Goal: Task Accomplishment & Management: Complete application form

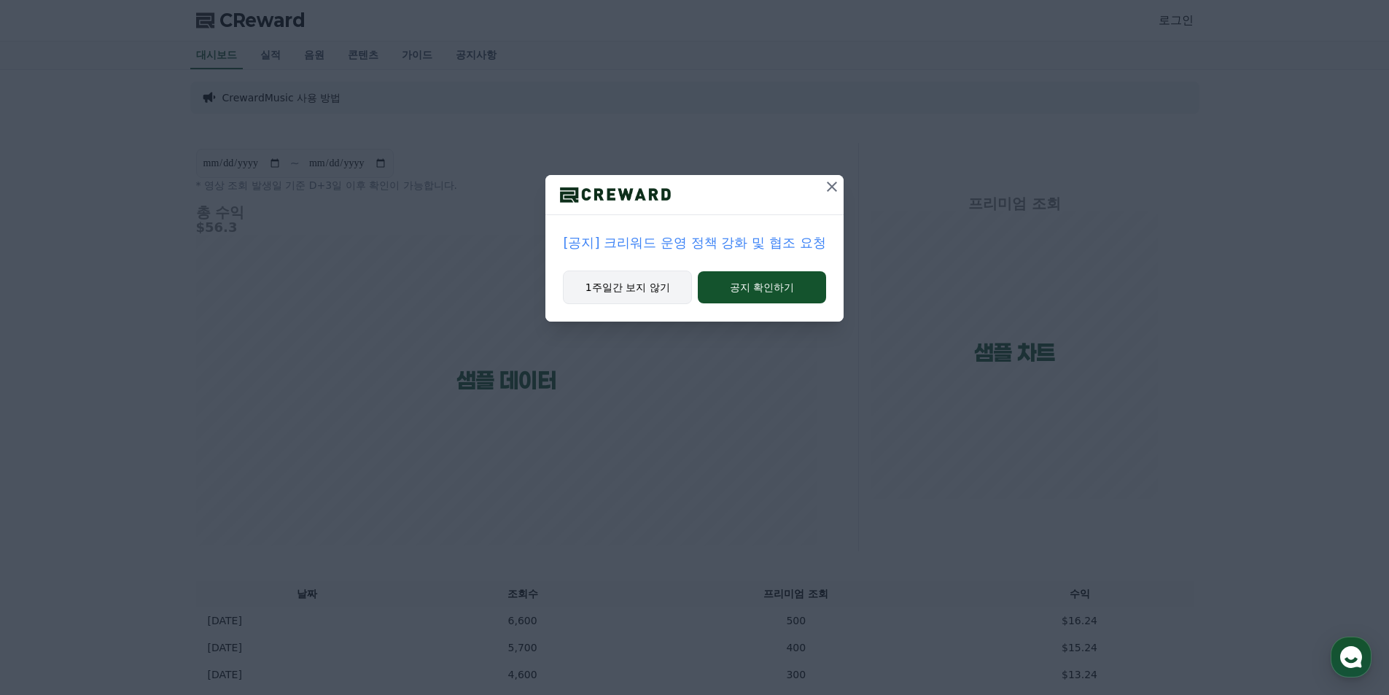
click at [627, 284] on button "1주일간 보지 않기" at bounding box center [627, 287] width 129 height 34
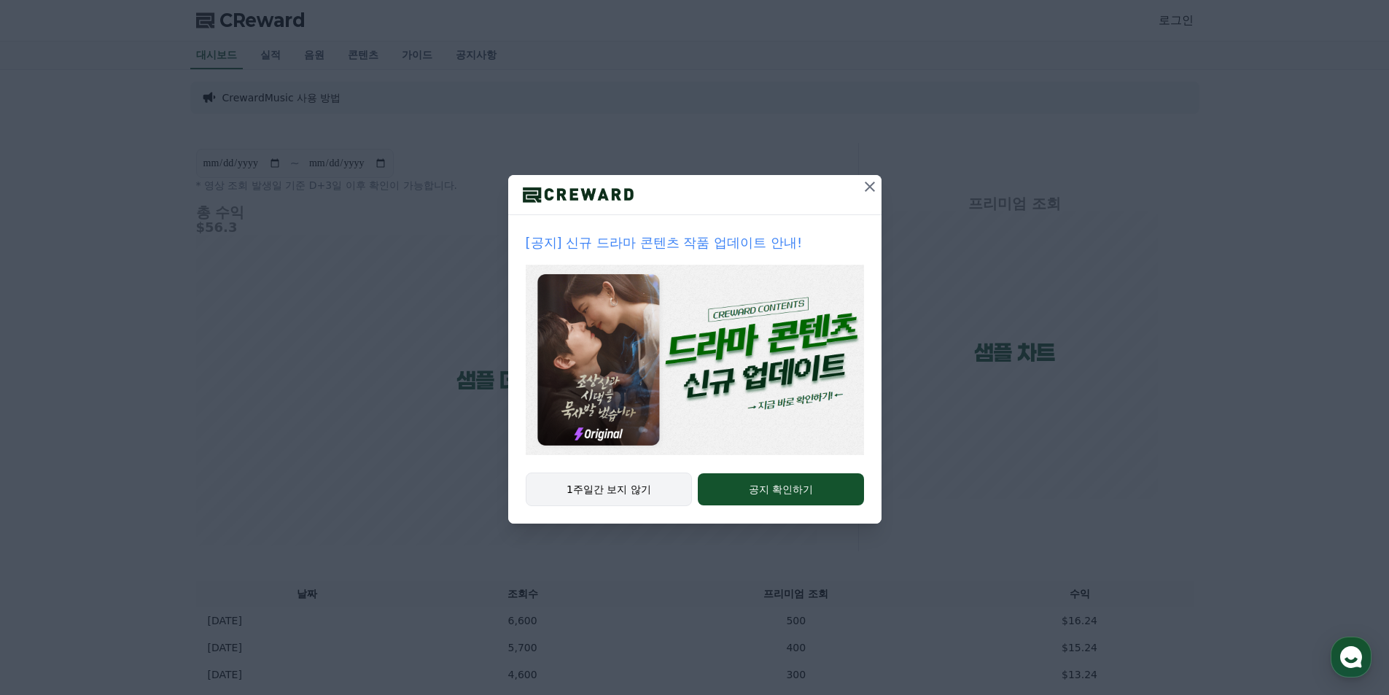
click at [633, 490] on button "1주일간 보지 않기" at bounding box center [609, 489] width 167 height 34
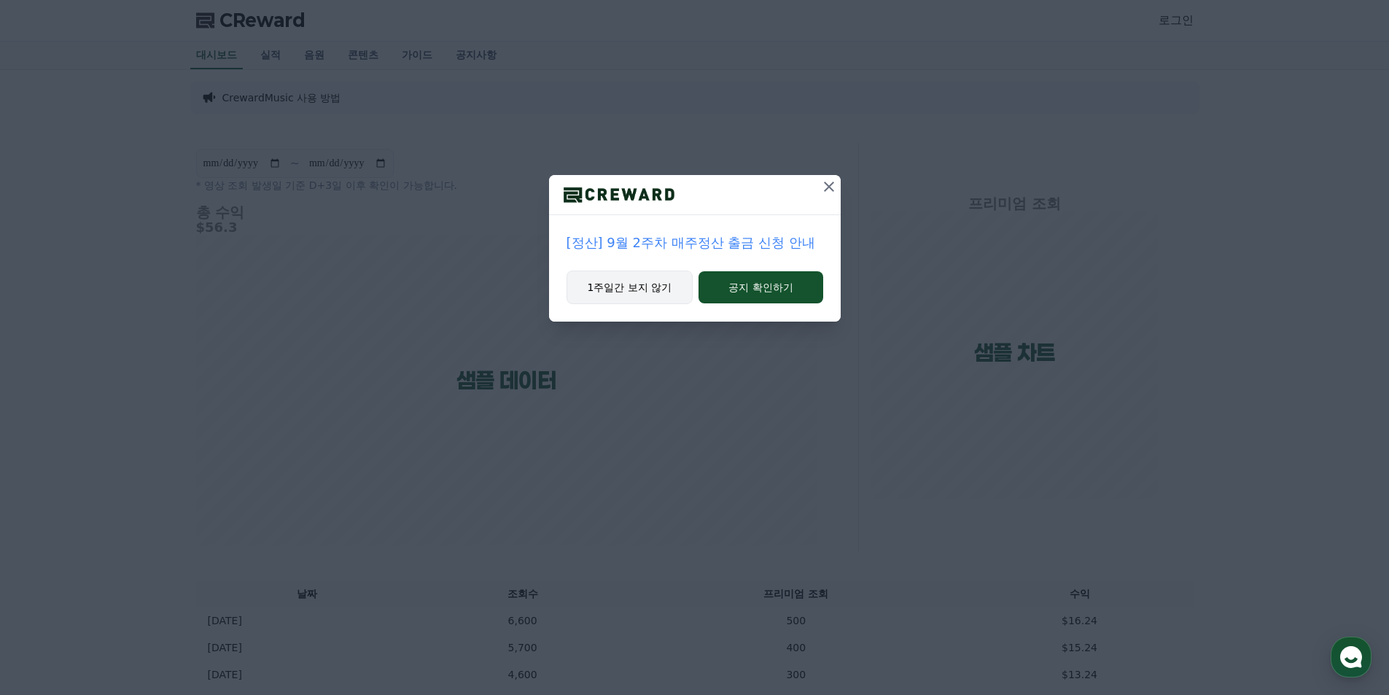
click at [663, 281] on button "1주일간 보지 않기" at bounding box center [629, 287] width 127 height 34
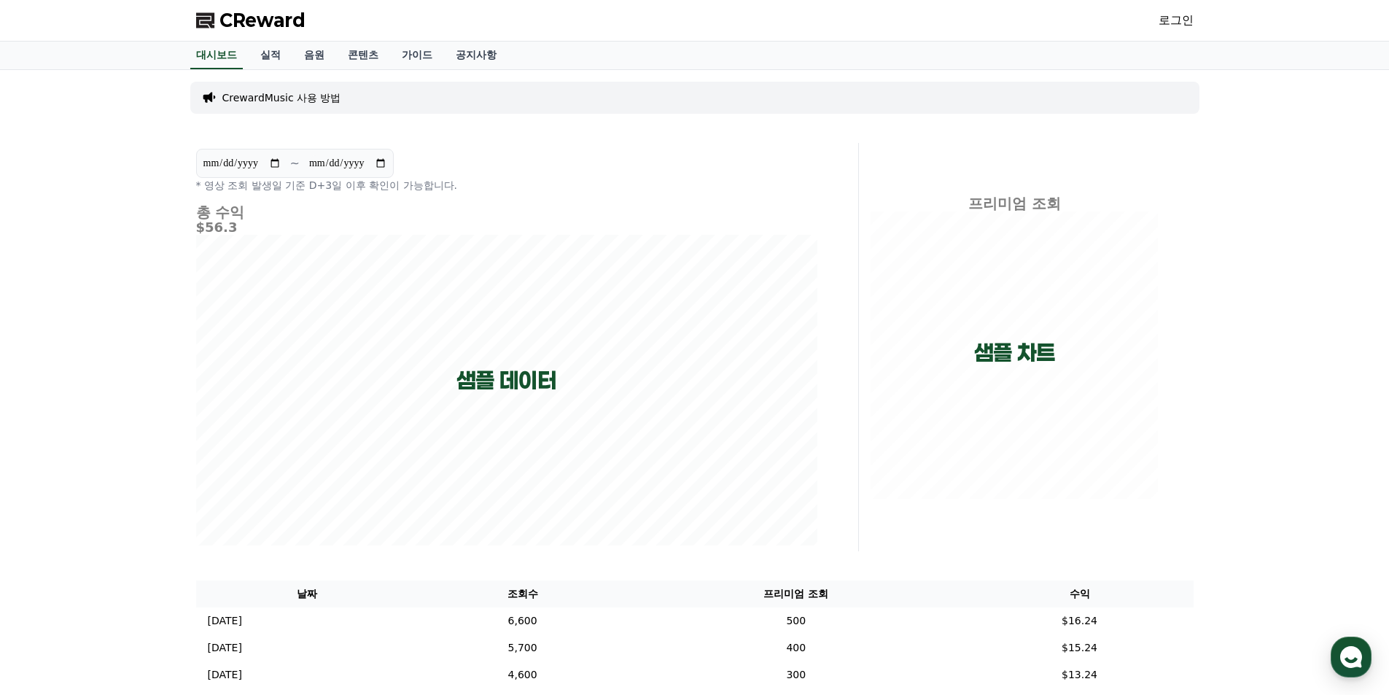
click at [1171, 16] on link "로그인" at bounding box center [1175, 20] width 35 height 17
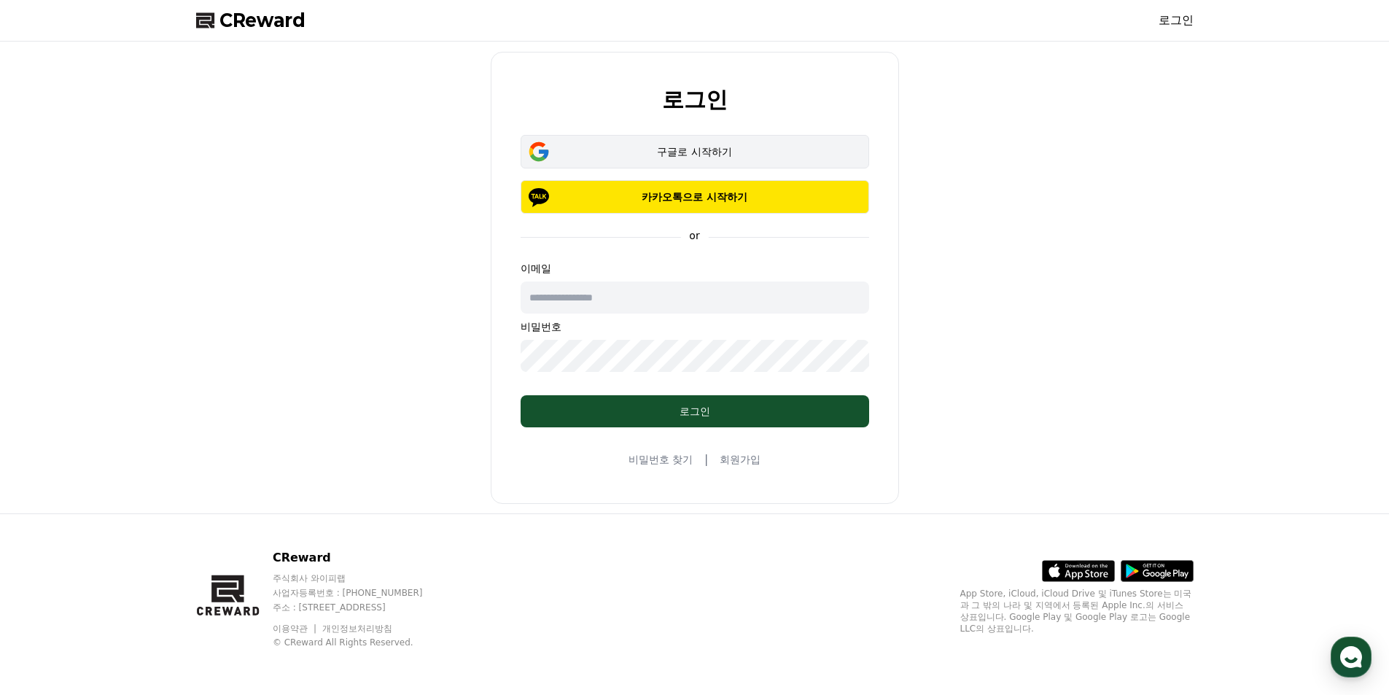
click at [736, 154] on div "구글로 시작하기" at bounding box center [695, 151] width 306 height 15
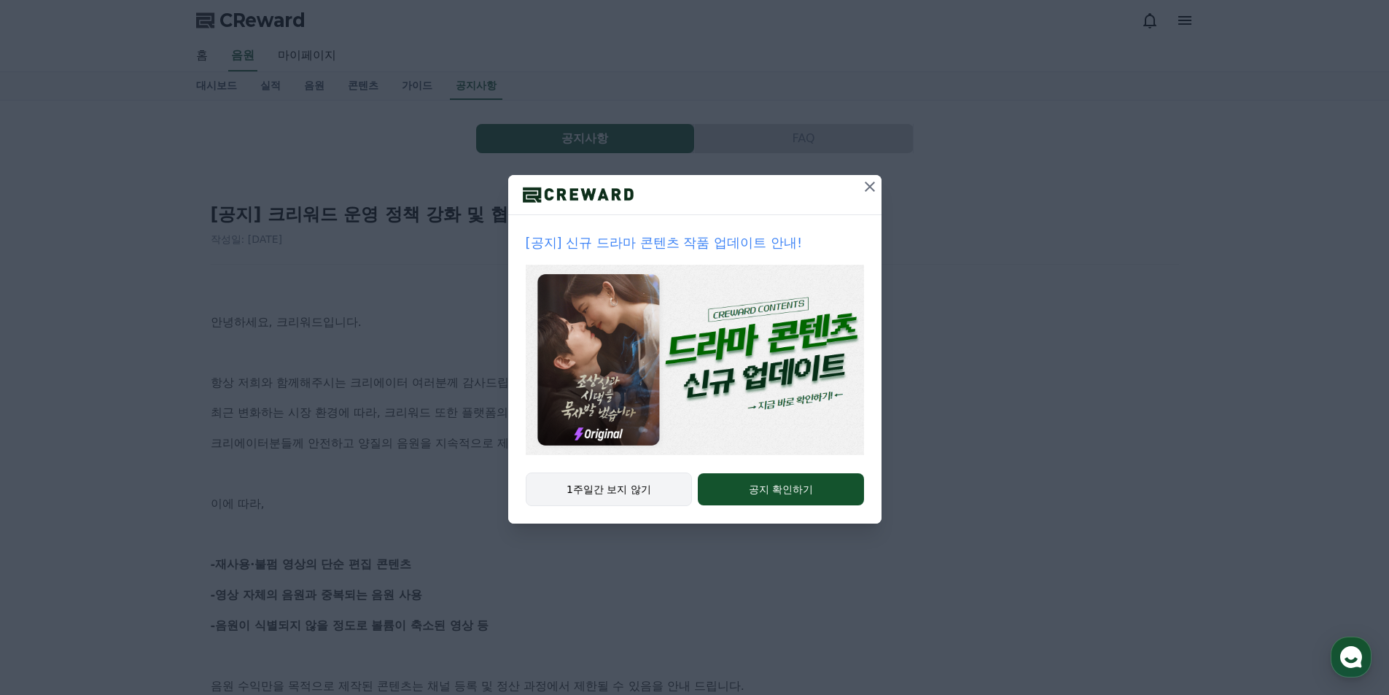
click at [642, 491] on button "1주일간 보지 않기" at bounding box center [609, 489] width 167 height 34
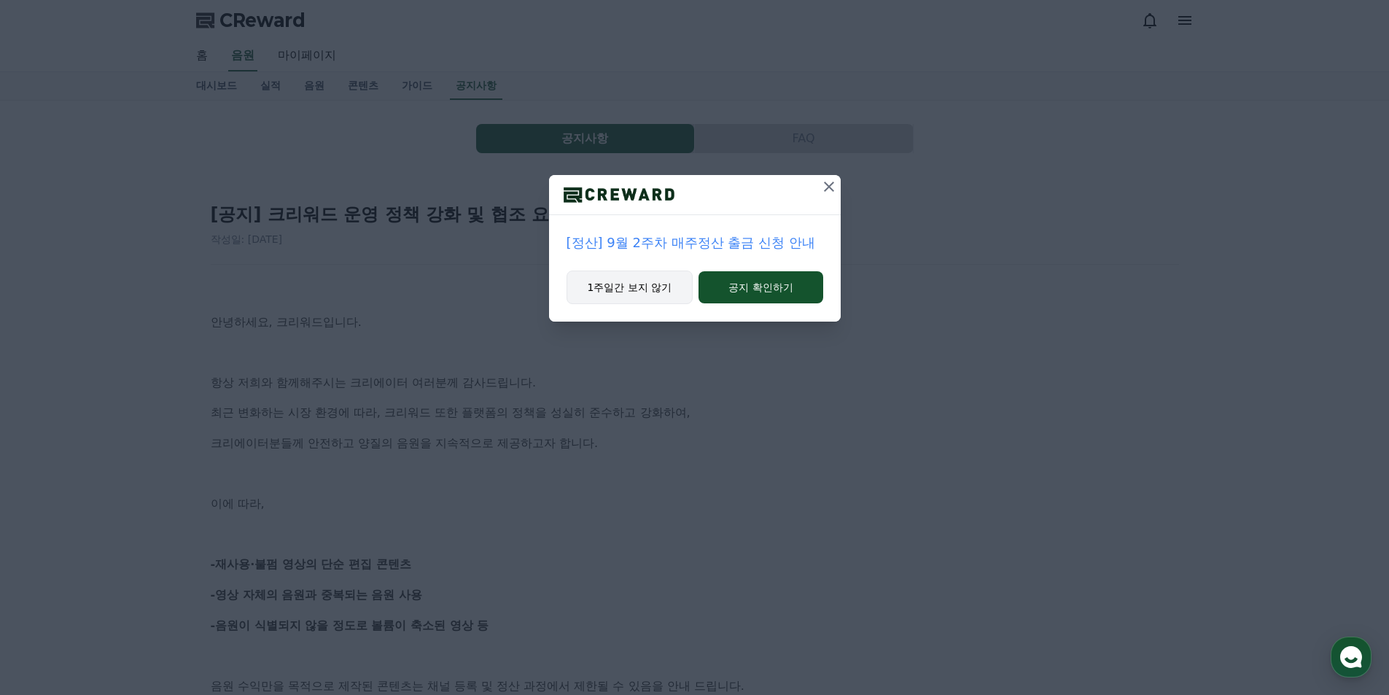
click at [663, 288] on button "1주일간 보지 않기" at bounding box center [629, 287] width 127 height 34
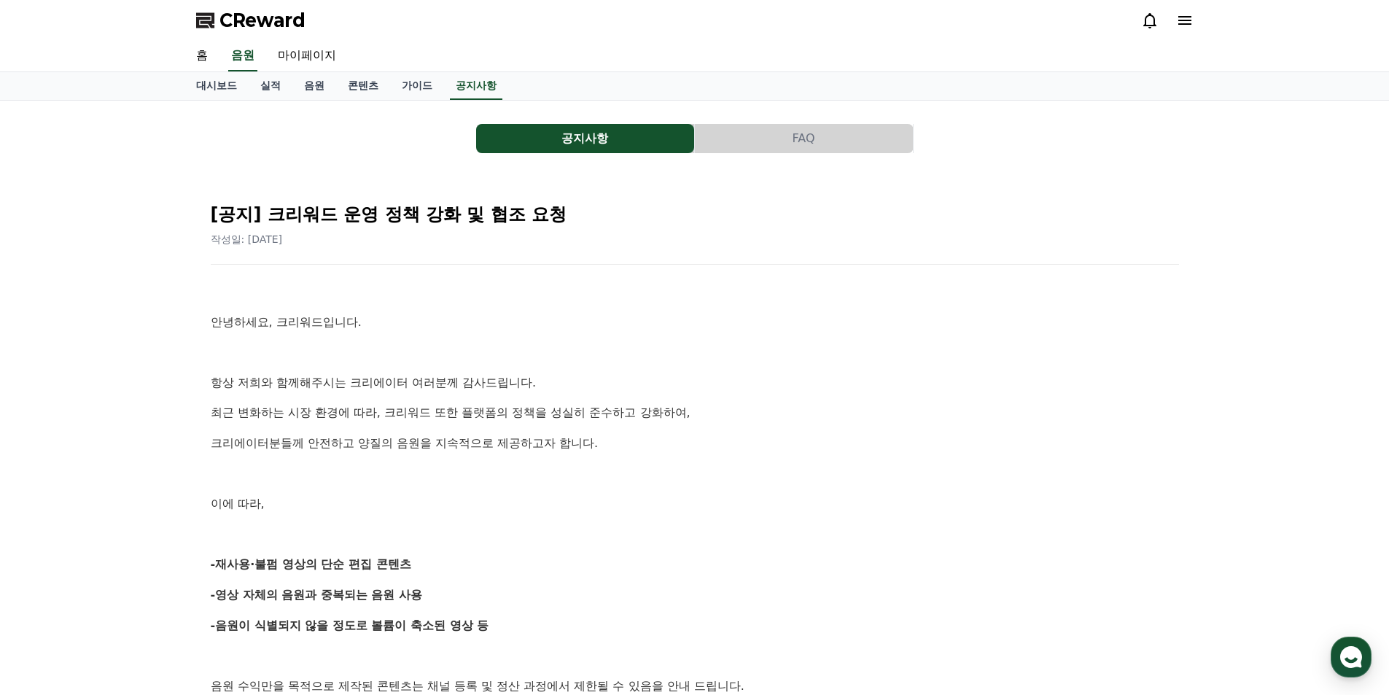
click at [552, 499] on p "이에 따라," at bounding box center [695, 503] width 968 height 19
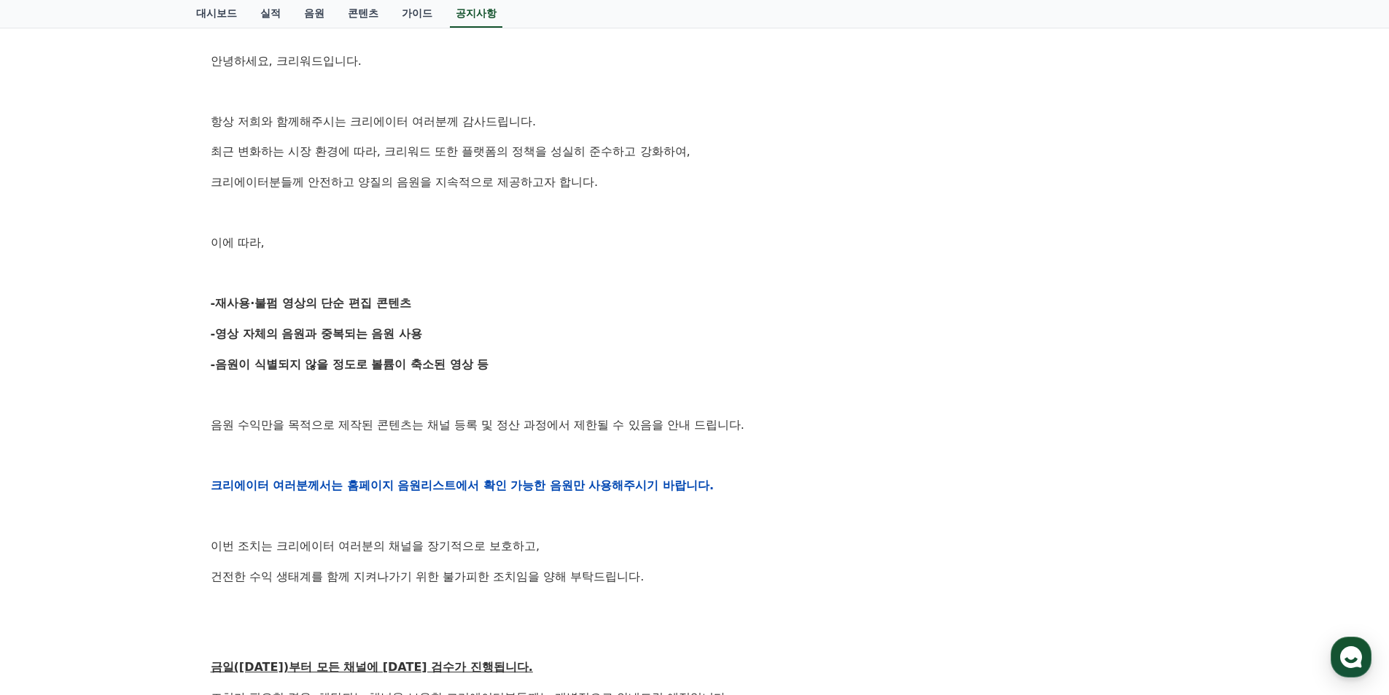
scroll to position [184, 0]
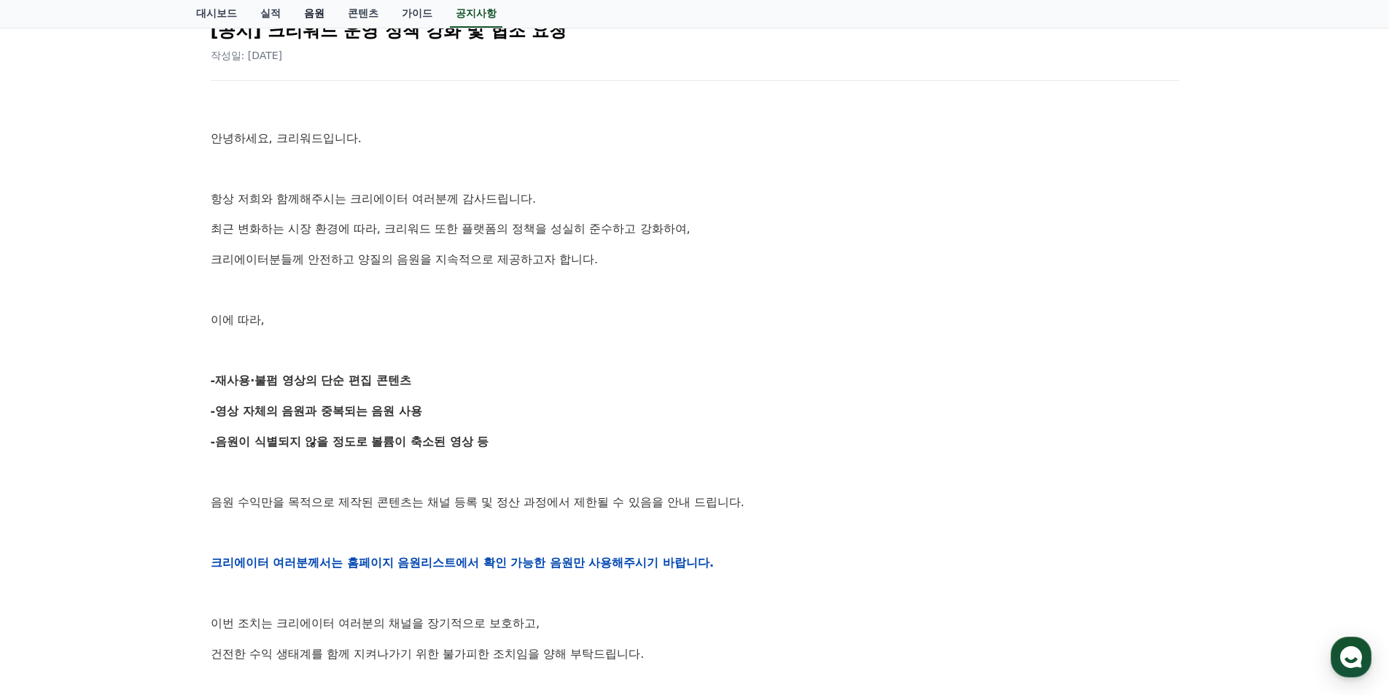
click at [305, 14] on link "음원" at bounding box center [314, 14] width 44 height 28
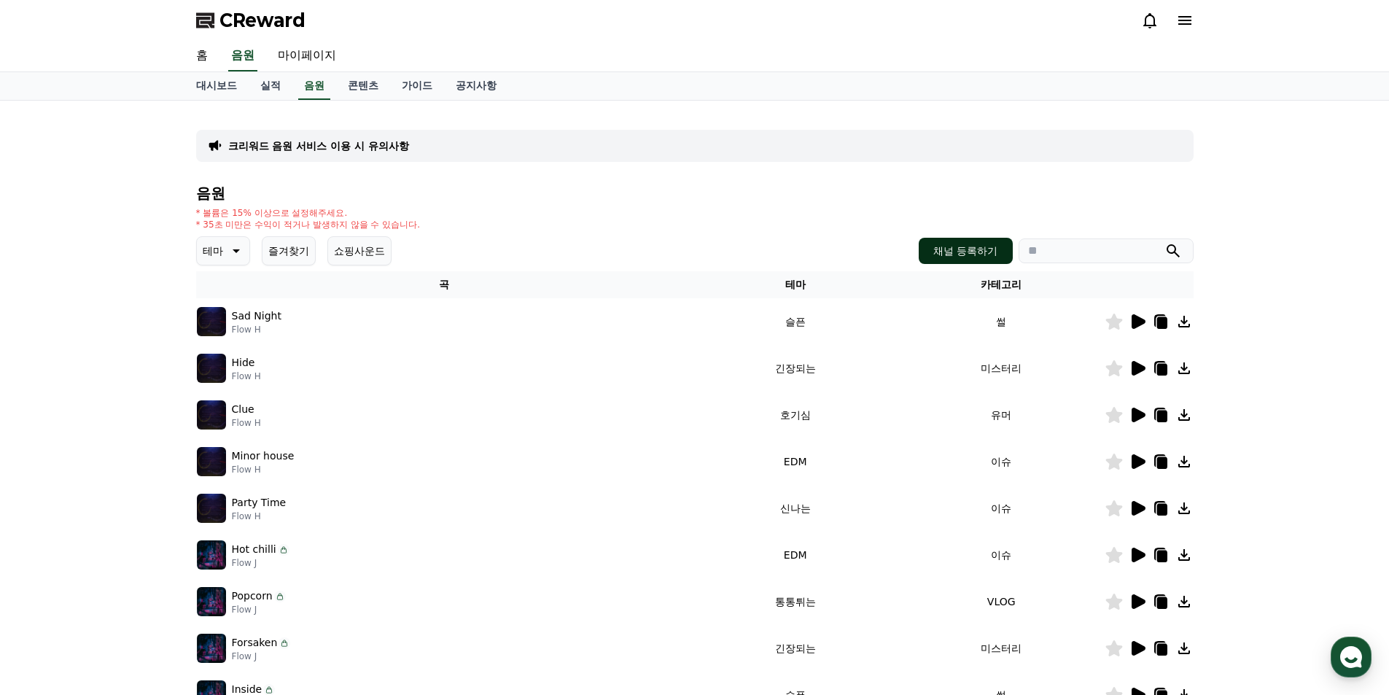
click at [964, 252] on button "채널 등록하기" at bounding box center [965, 251] width 93 height 26
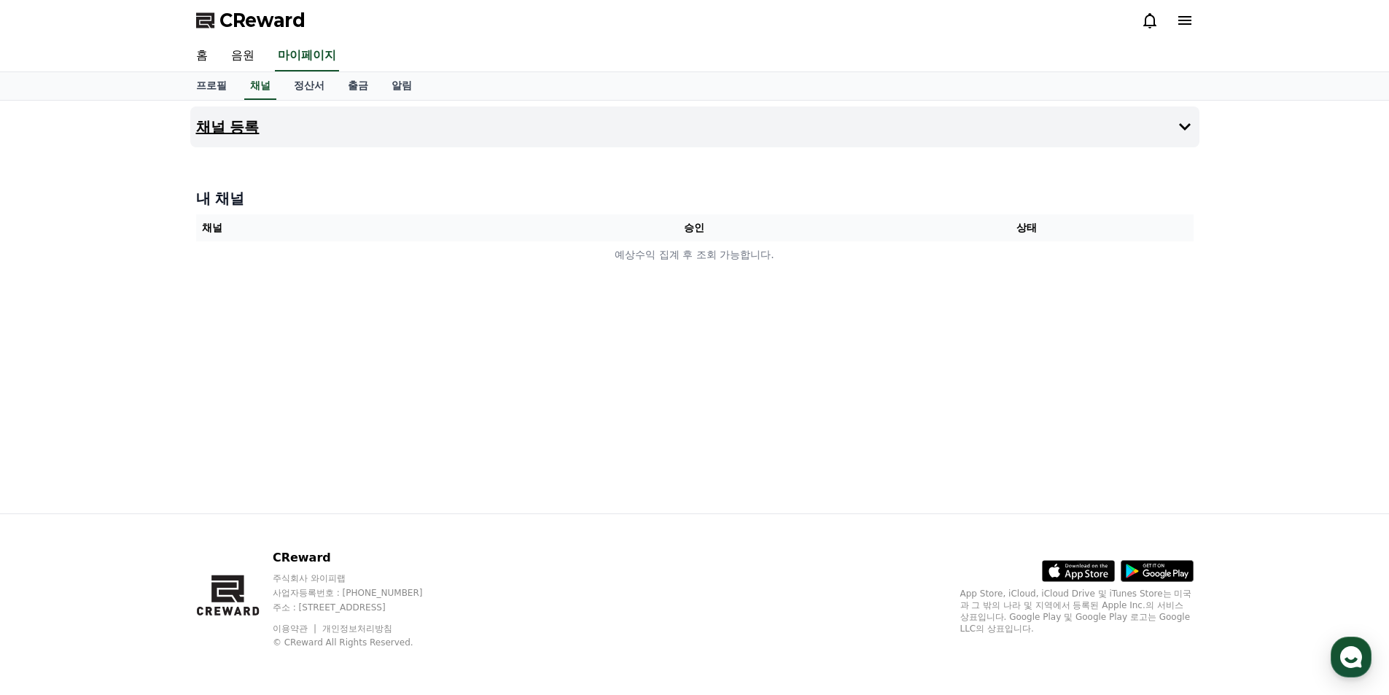
click at [238, 125] on h4 "채널 등록" at bounding box center [227, 127] width 63 height 16
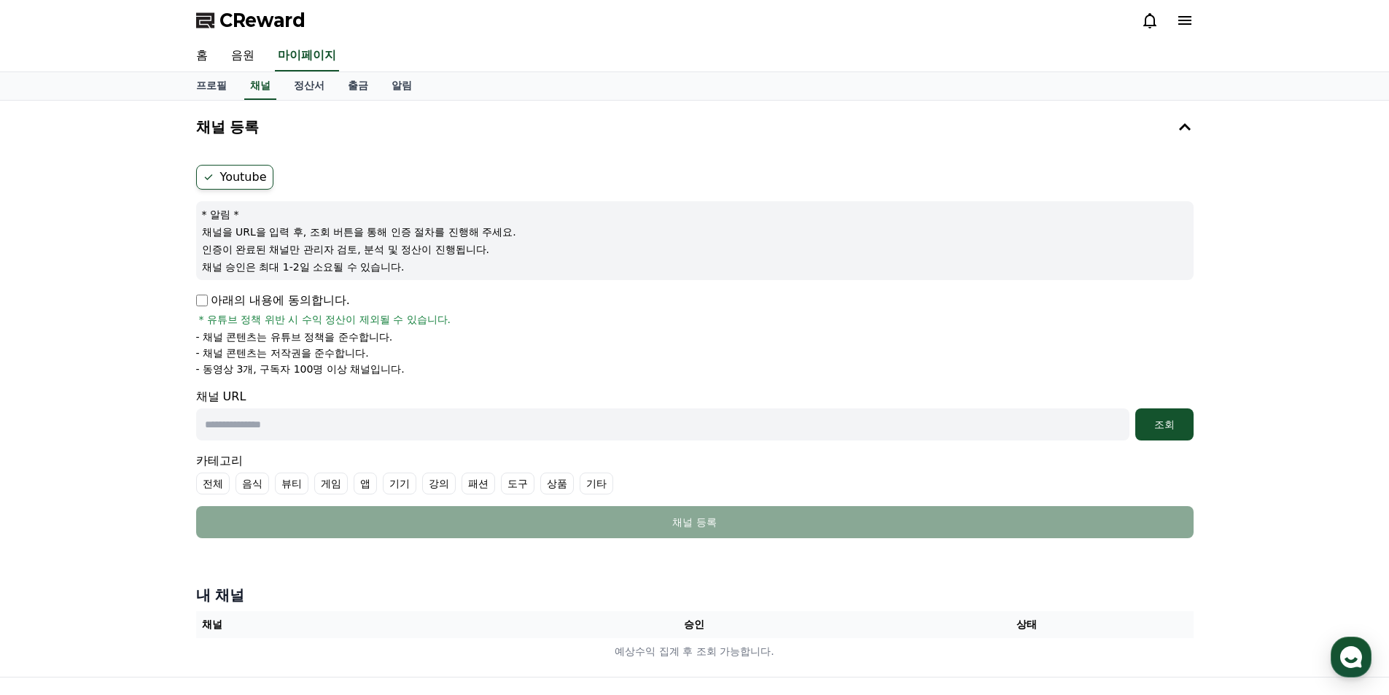
click at [269, 298] on p "아래의 내용에 동의합니다." at bounding box center [273, 300] width 154 height 17
click at [316, 428] on input "text" at bounding box center [662, 424] width 933 height 32
paste input "**********"
type input "**********"
click at [1159, 433] on button "조회" at bounding box center [1164, 424] width 58 height 32
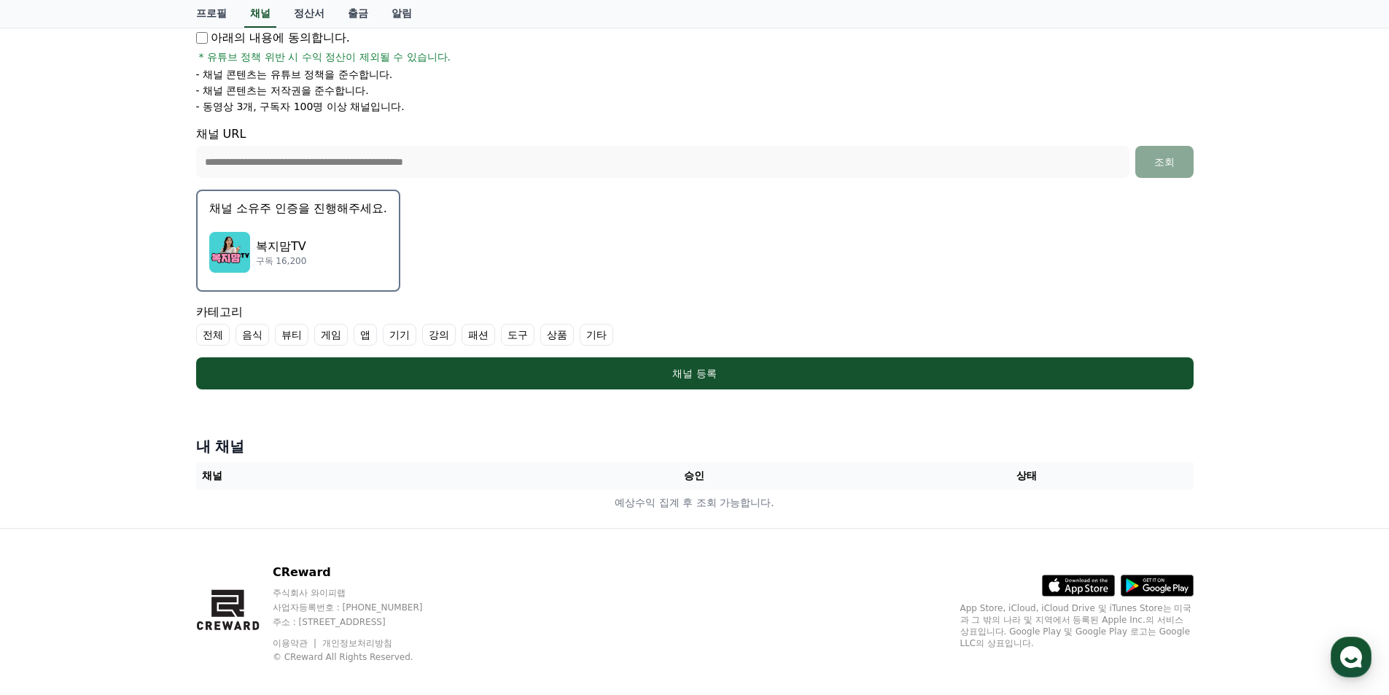
scroll to position [277, 0]
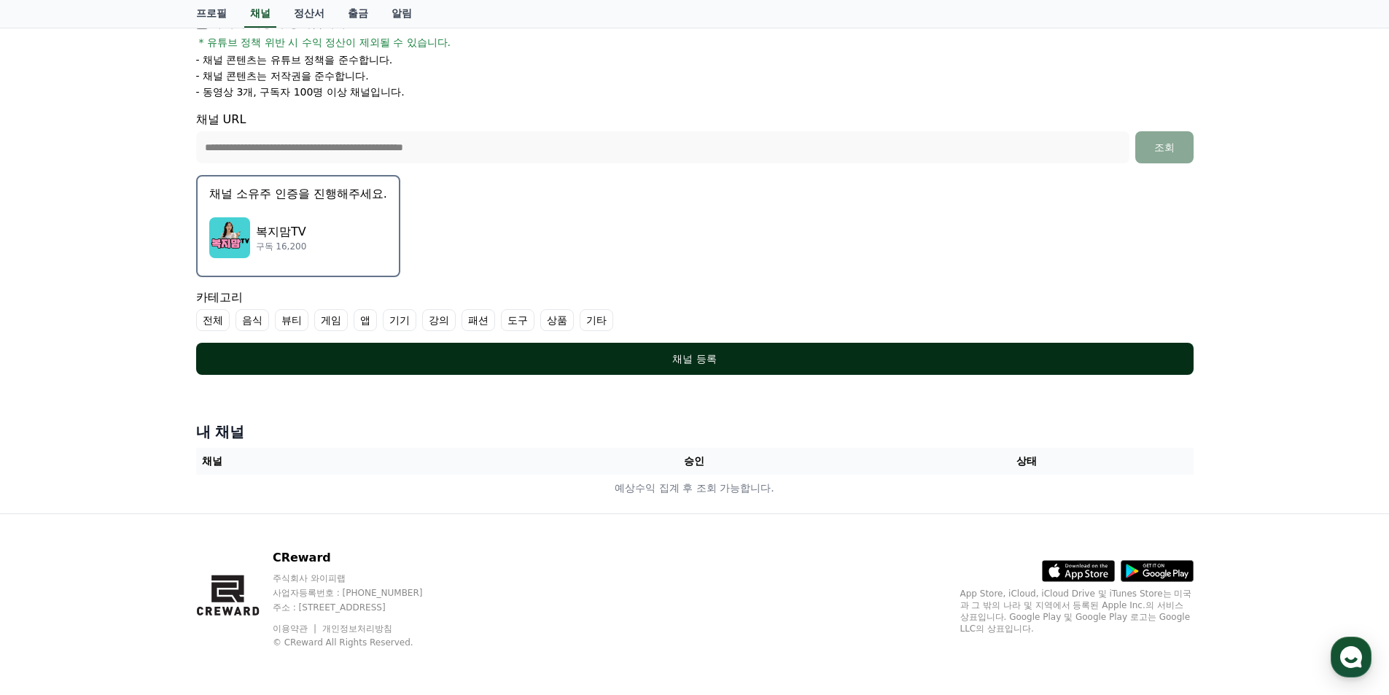
click at [696, 362] on div "채널 등록" at bounding box center [694, 358] width 939 height 15
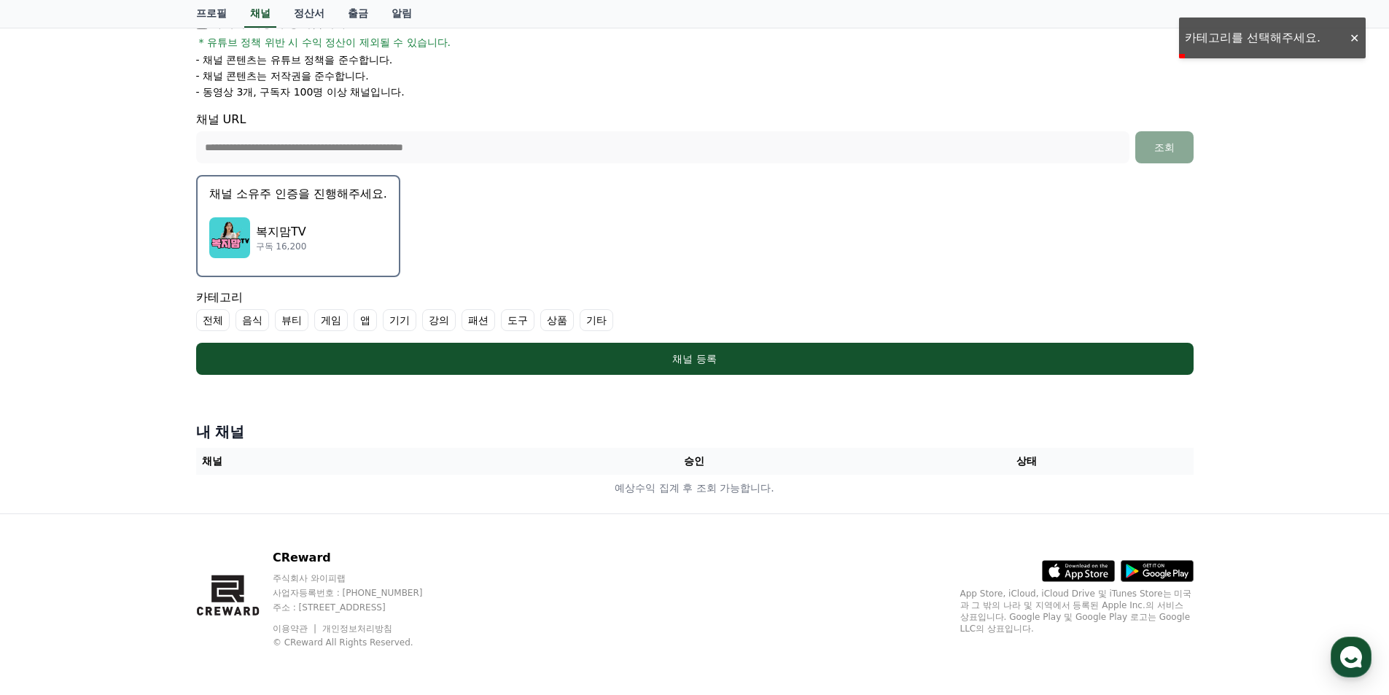
click at [596, 321] on label "기타" at bounding box center [597, 320] width 34 height 22
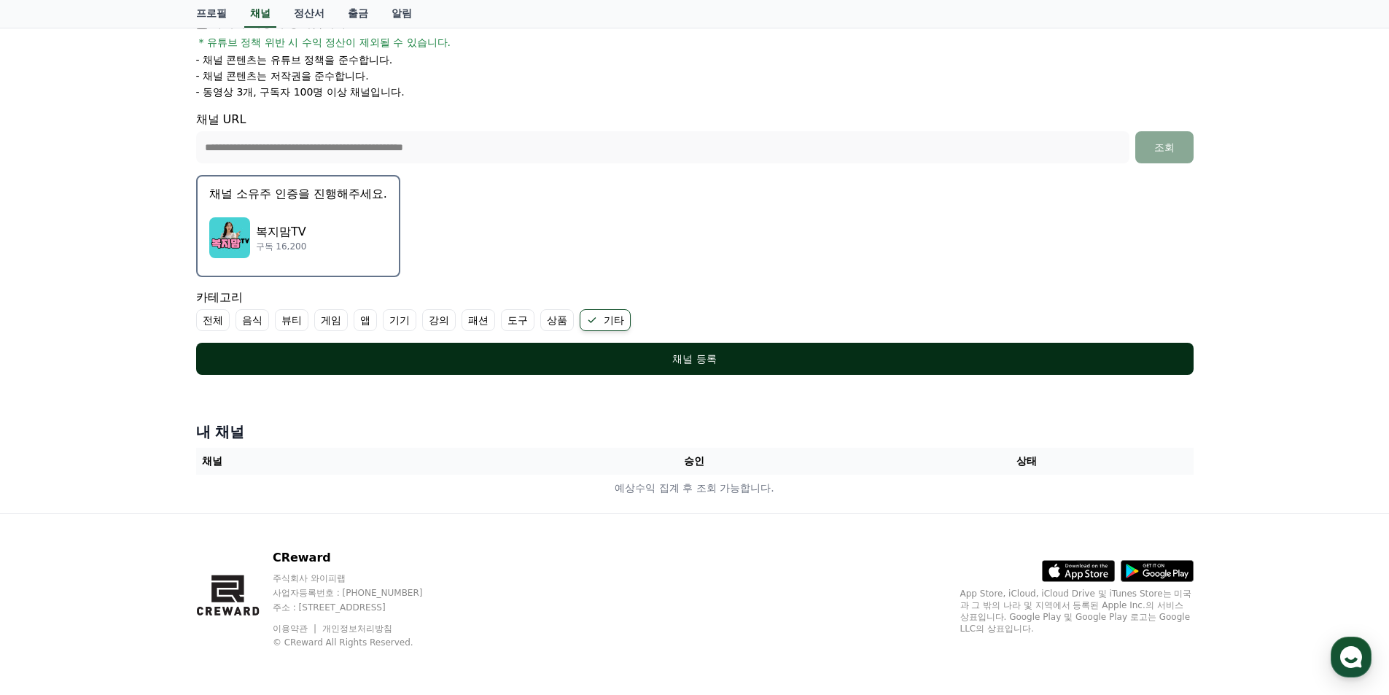
click at [569, 351] on button "채널 등록" at bounding box center [694, 359] width 997 height 32
click at [603, 367] on button "채널 등록" at bounding box center [694, 359] width 997 height 32
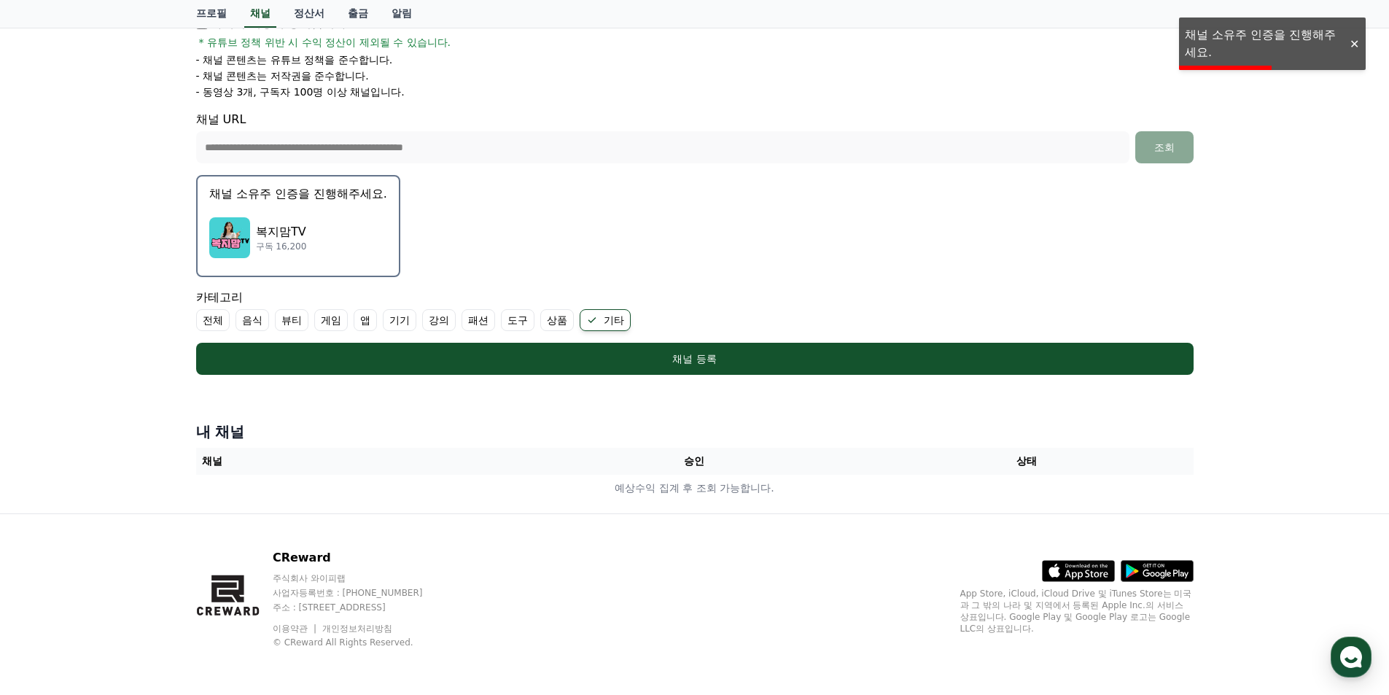
click at [1232, 38] on div "**********" at bounding box center [694, 169] width 1389 height 690
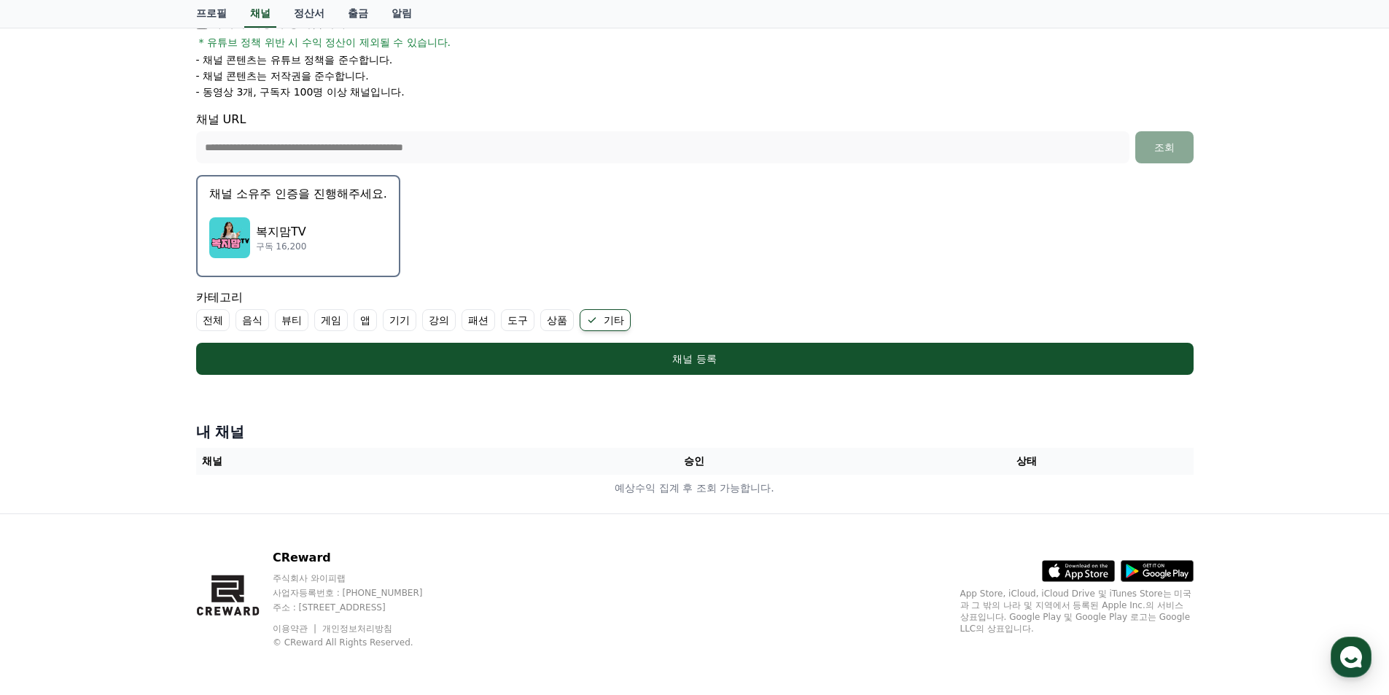
click at [252, 461] on th "채널" at bounding box center [362, 461] width 332 height 27
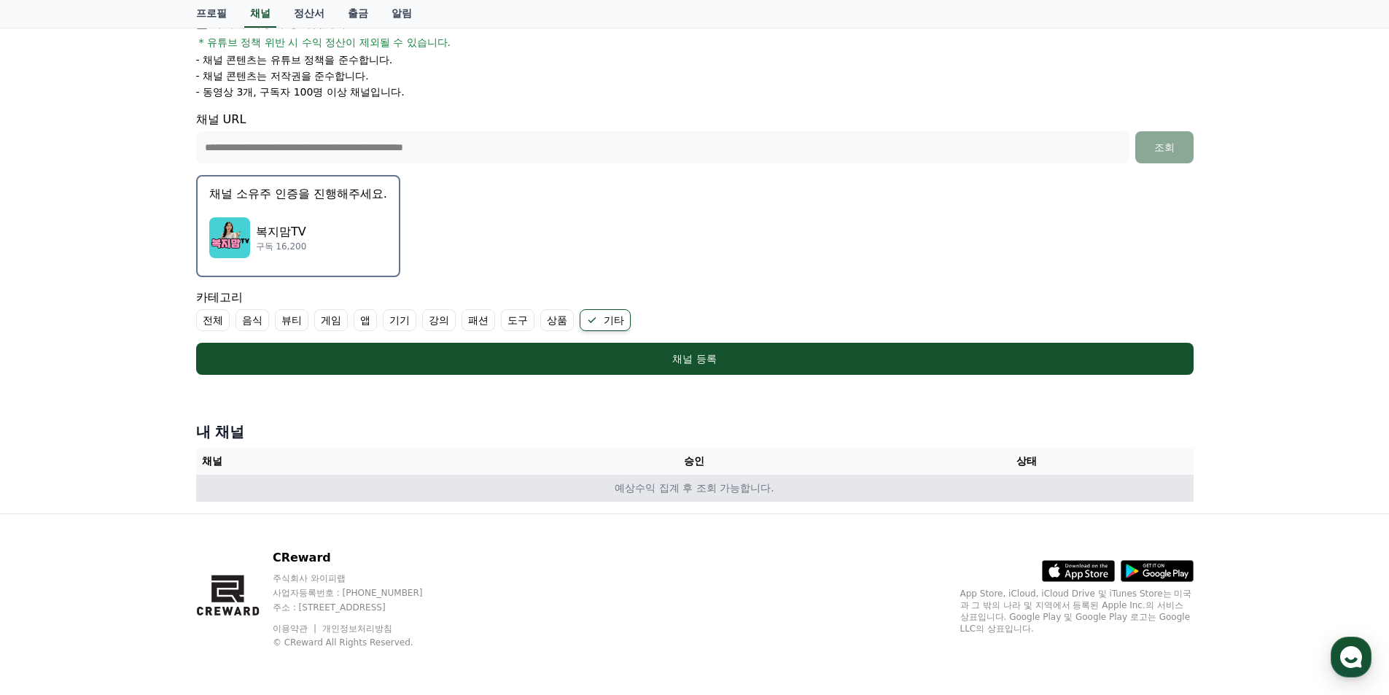
click at [647, 492] on td "예상수익 집계 후 조회 가능합니다." at bounding box center [694, 488] width 997 height 27
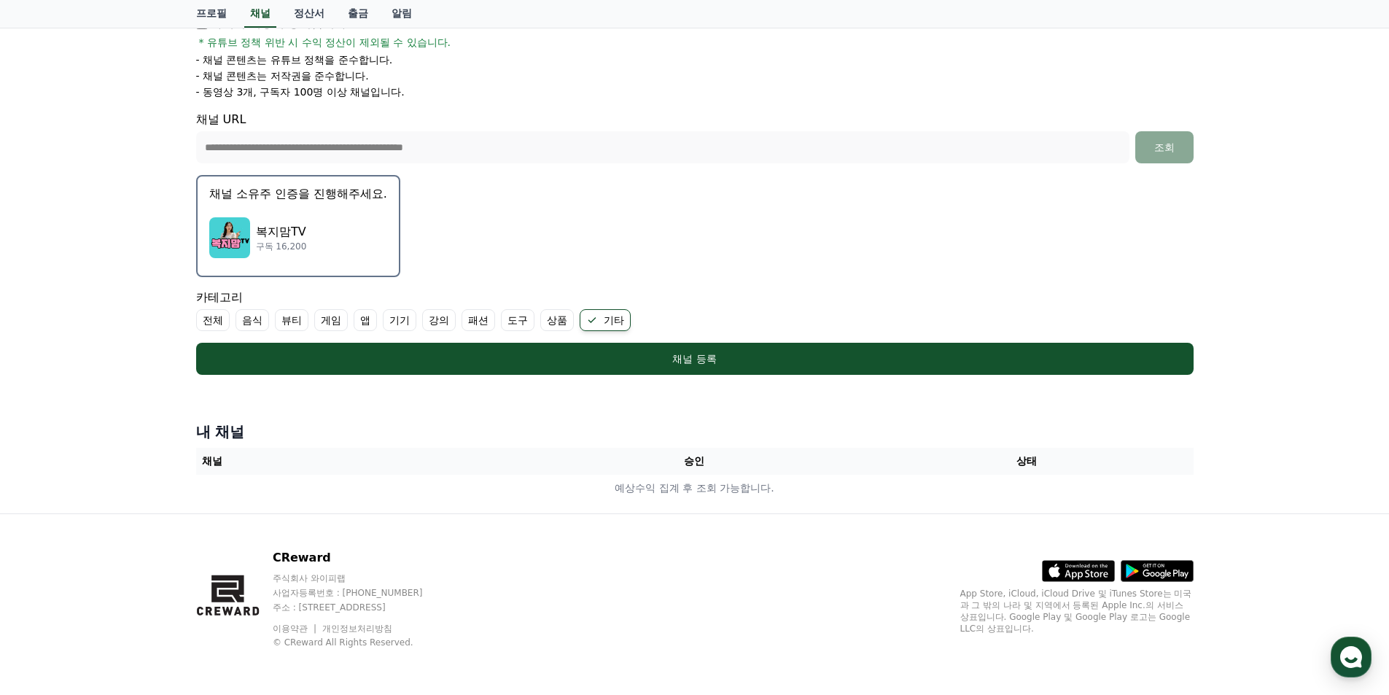
click at [609, 416] on div "내 채널 채널 승인 상태 예상수익 집계 후 조회 가능합니다." at bounding box center [694, 462] width 1009 height 92
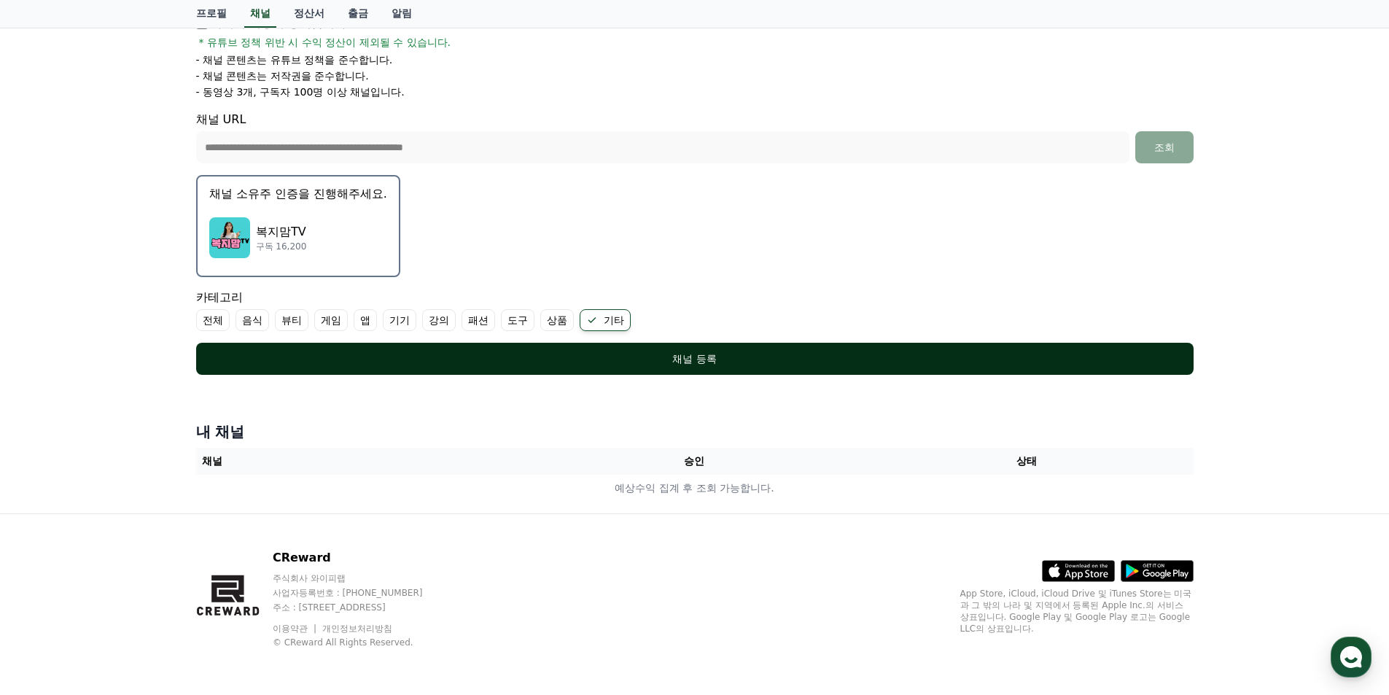
click at [679, 366] on button "채널 등록" at bounding box center [694, 359] width 997 height 32
